Goal: Task Accomplishment & Management: Manage account settings

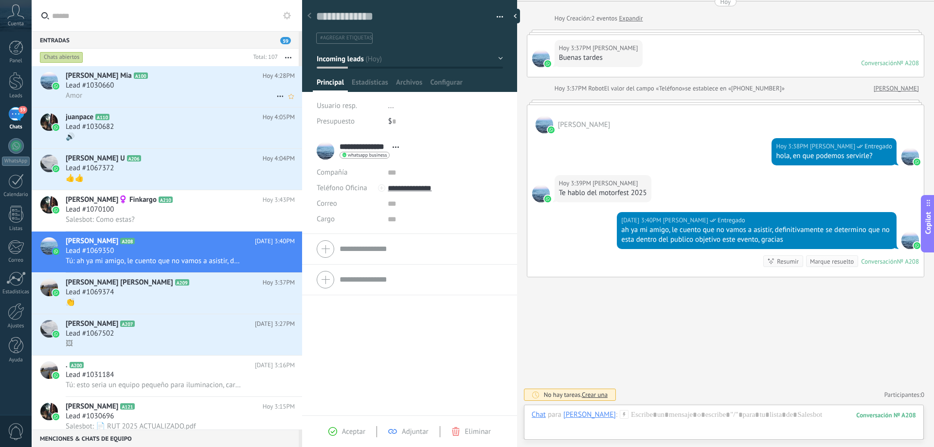
click at [143, 82] on div "Lead #1030660" at bounding box center [180, 86] width 229 height 10
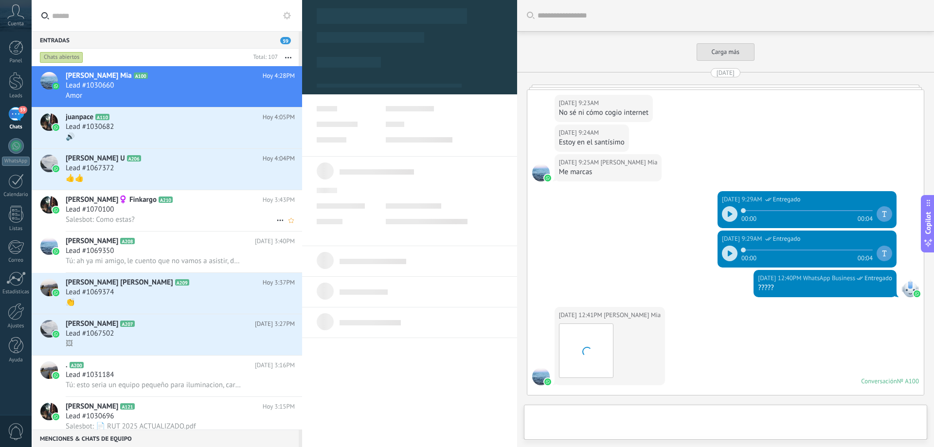
type textarea "**********"
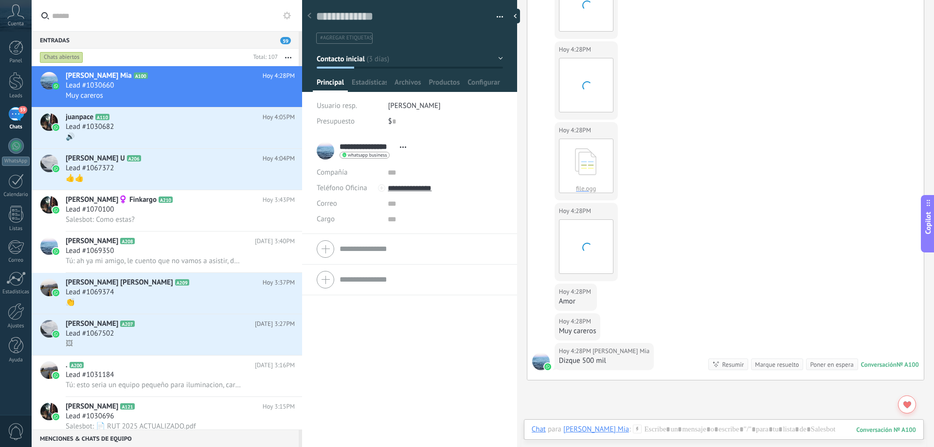
scroll to position [1575, 0]
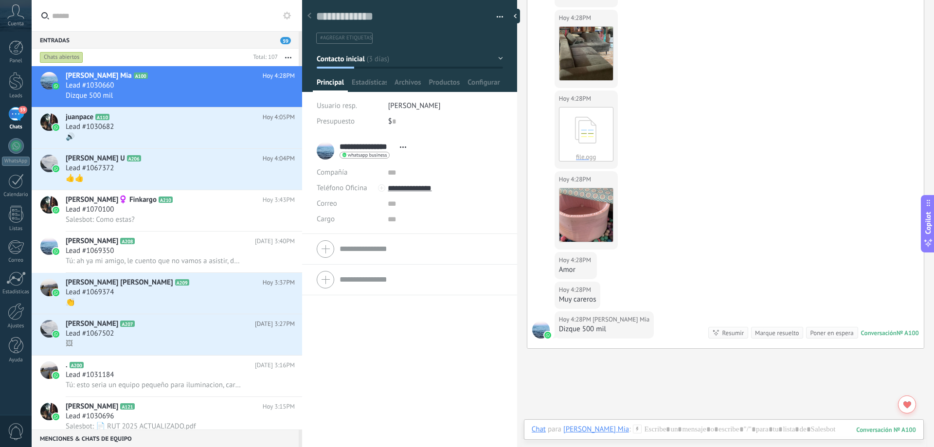
drag, startPoint x: 678, startPoint y: 441, endPoint x: 680, endPoint y: 435, distance: 6.2
click at [679, 440] on div at bounding box center [724, 442] width 400 height 9
click at [682, 430] on div at bounding box center [723, 438] width 384 height 29
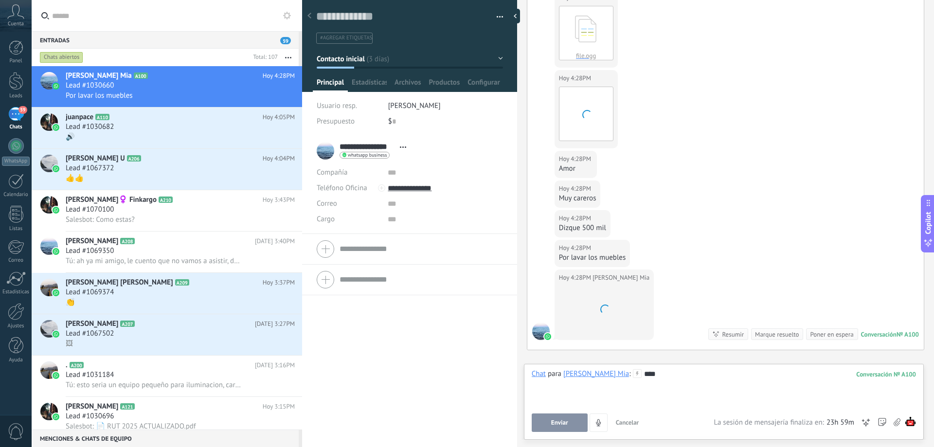
scroll to position [1749, 0]
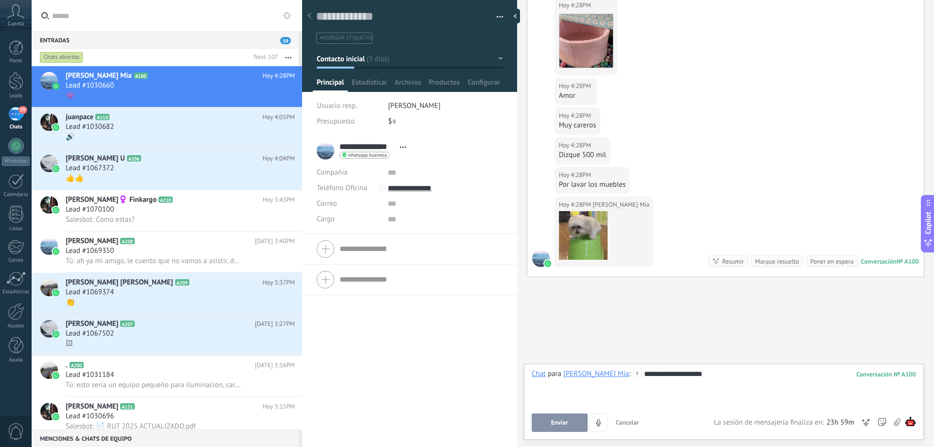
click at [570, 418] on button "Enviar" at bounding box center [559, 422] width 56 height 18
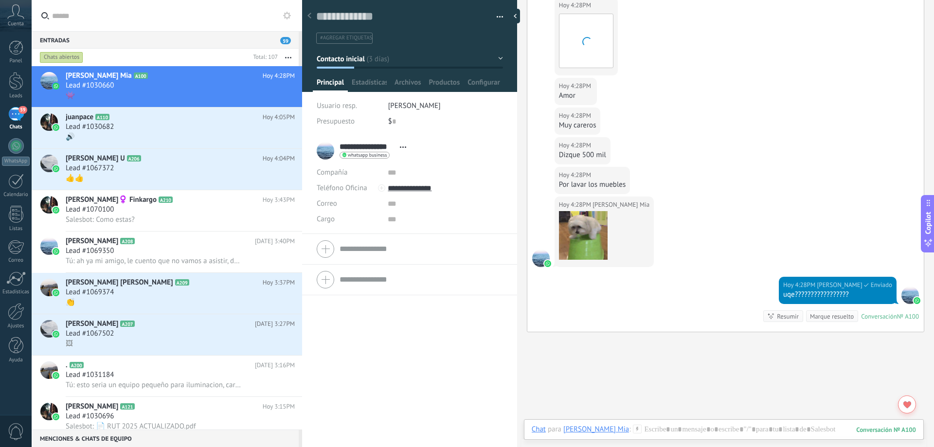
scroll to position [1791, 0]
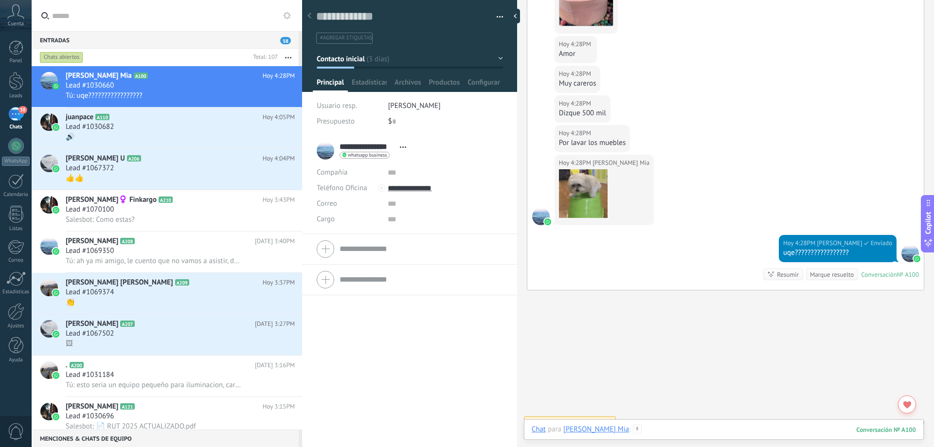
click at [655, 430] on div at bounding box center [723, 438] width 384 height 29
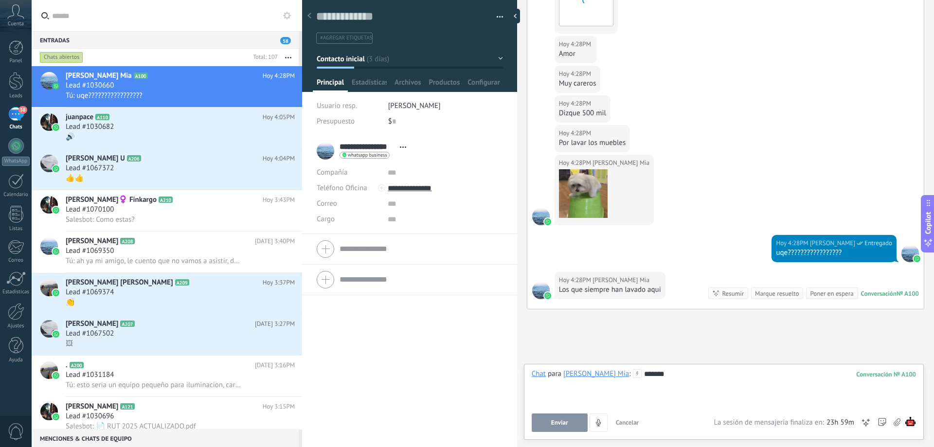
scroll to position [1812, 0]
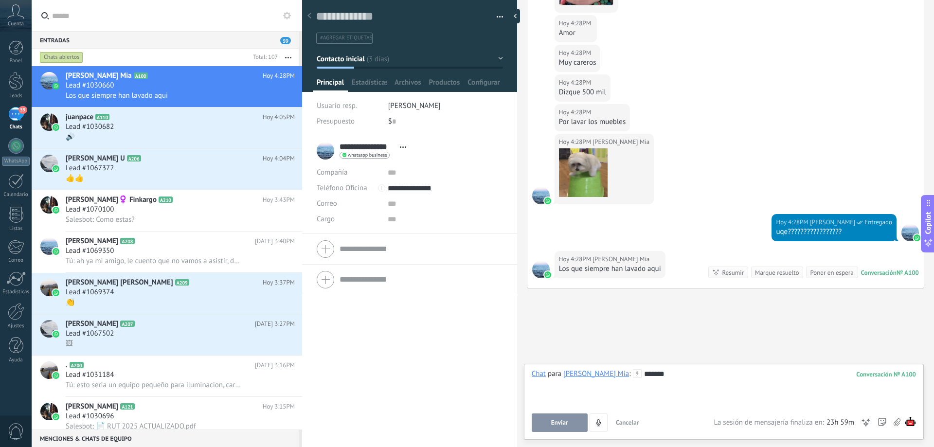
click at [573, 426] on button "Enviar" at bounding box center [559, 422] width 56 height 18
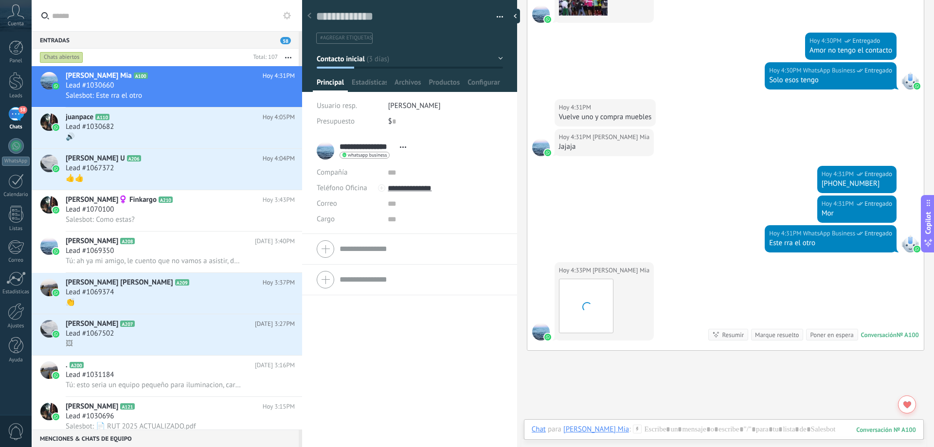
scroll to position [2419, 0]
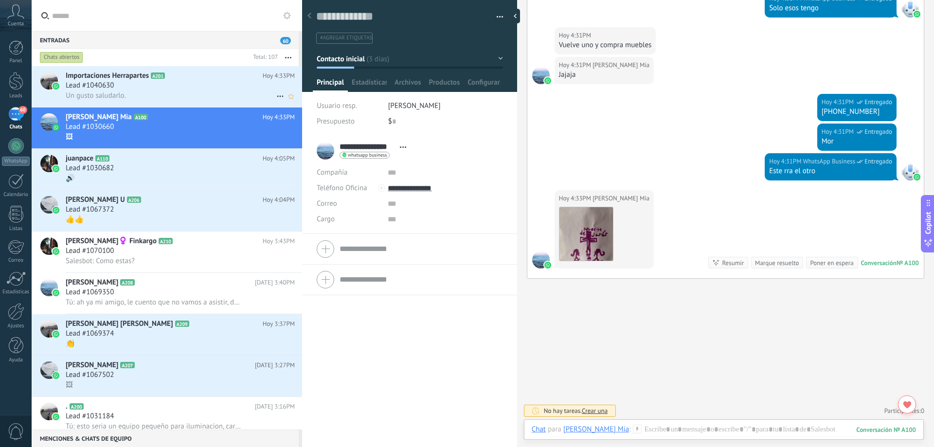
click at [151, 89] on div "Lead #1040630" at bounding box center [180, 86] width 229 height 10
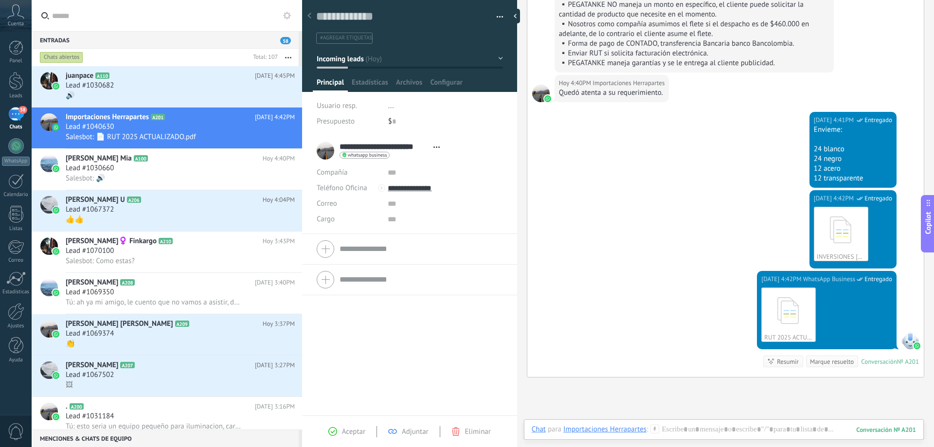
scroll to position [448, 0]
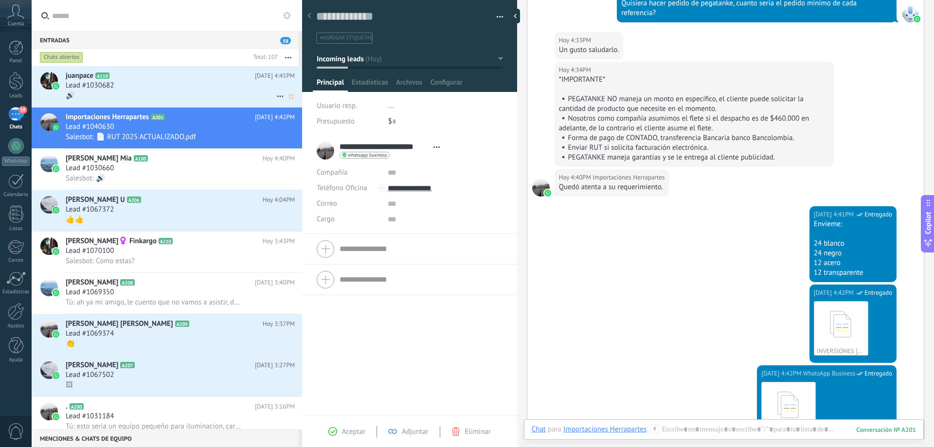
click at [129, 81] on div "Lead #1030682" at bounding box center [180, 86] width 229 height 10
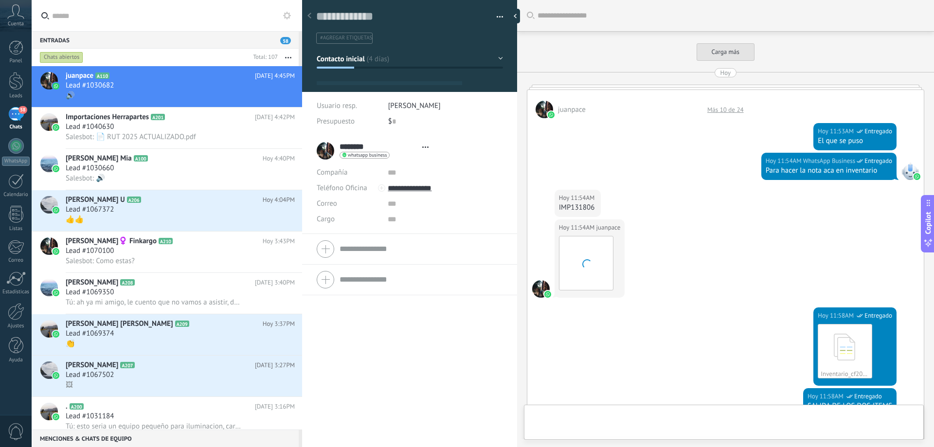
type textarea "**********"
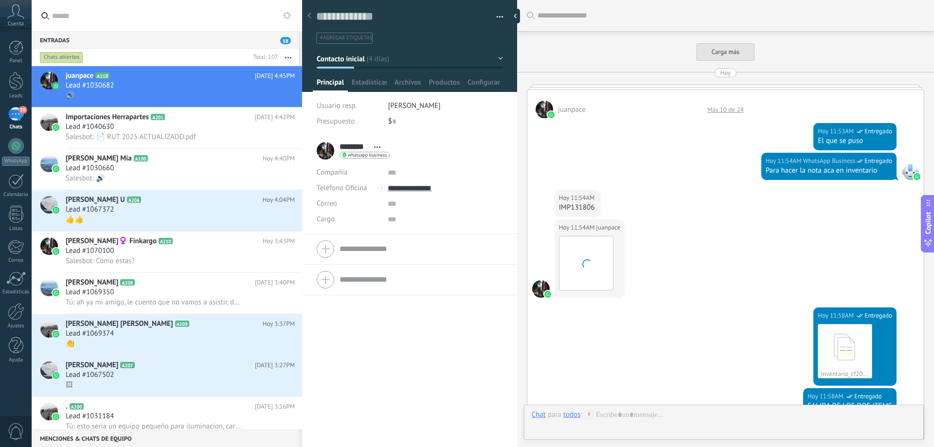
scroll to position [780, 0]
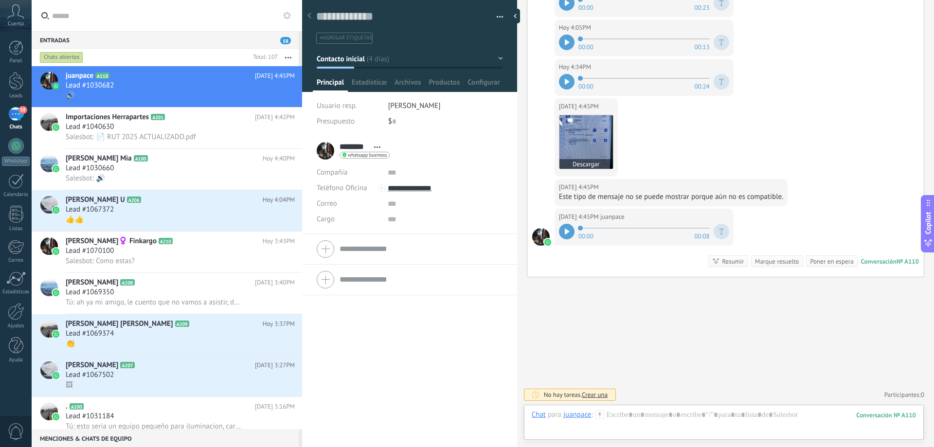
click at [593, 129] on img at bounding box center [585, 141] width 53 height 53
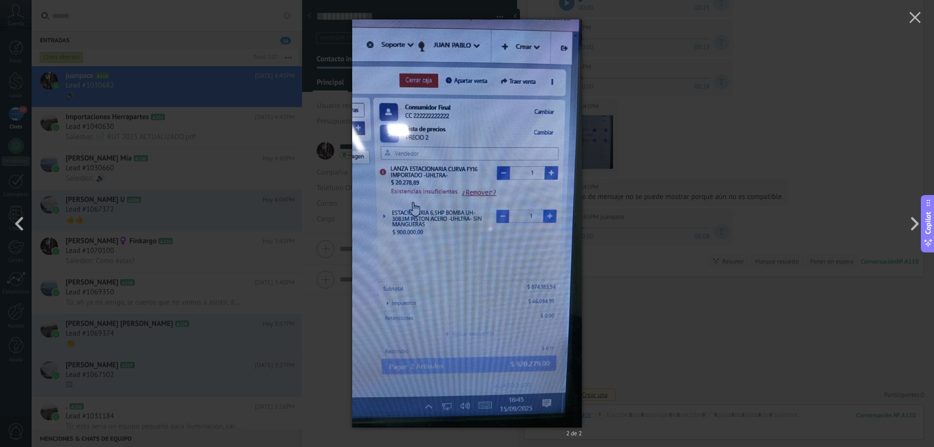
click at [663, 177] on div "2 de 2" at bounding box center [467, 223] width 934 height 447
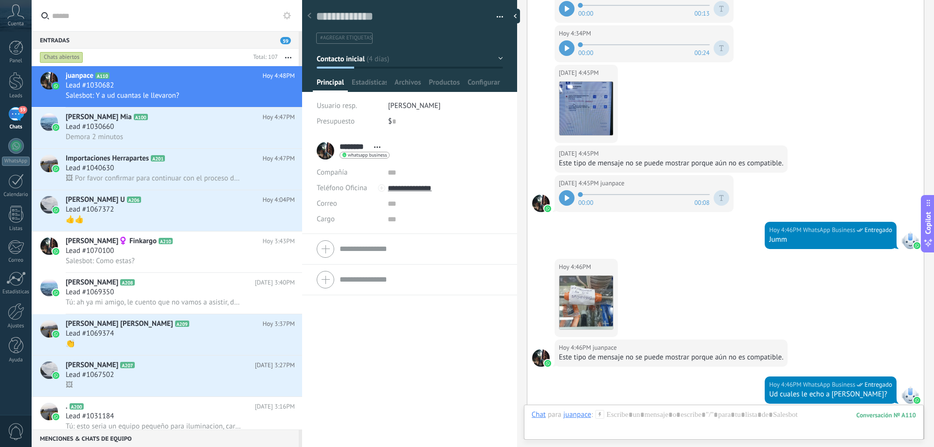
scroll to position [1175, 0]
